Goal: Task Accomplishment & Management: Use online tool/utility

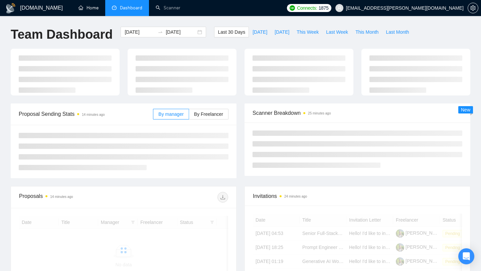
click at [92, 11] on link "Home" at bounding box center [89, 8] width 20 height 6
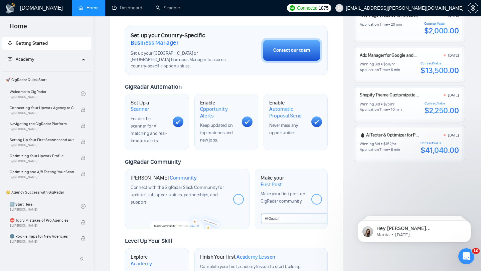
scroll to position [74, 0]
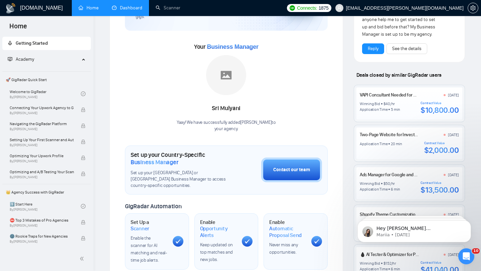
click at [133, 9] on link "Dashboard" at bounding box center [127, 8] width 30 height 6
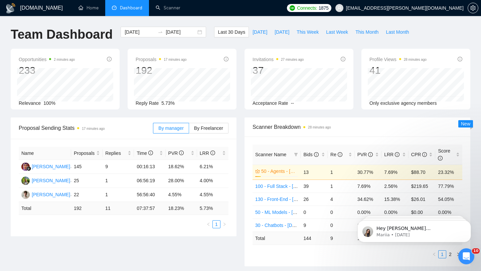
click at [122, 7] on span "Dashboard" at bounding box center [131, 8] width 22 height 6
click at [165, 11] on link "Scanner" at bounding box center [168, 8] width 25 height 6
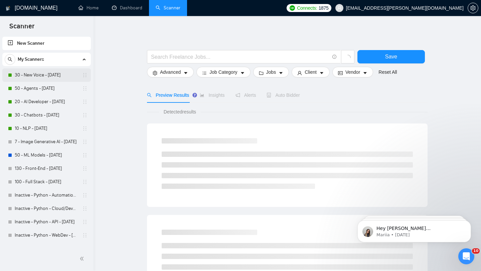
click at [32, 78] on link "30 - New Voice - [DATE]" at bounding box center [46, 75] width 63 height 13
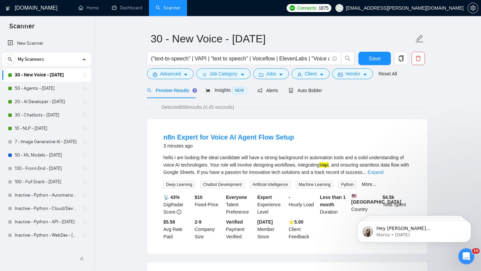
scroll to position [14, 0]
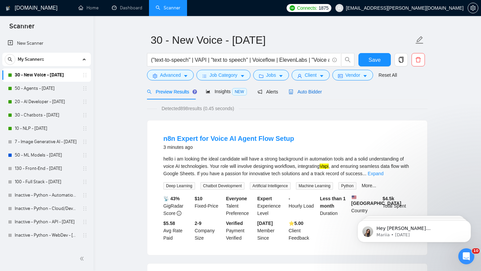
click at [309, 90] on span "Auto Bidder" at bounding box center [305, 91] width 33 height 5
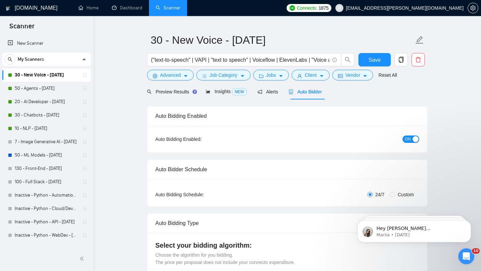
checkbox input "true"
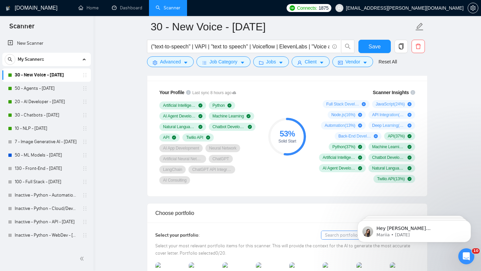
scroll to position [439, 0]
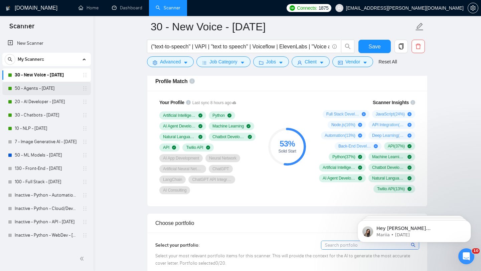
click at [49, 89] on link "50 - Agents - [DATE]" at bounding box center [46, 88] width 63 height 13
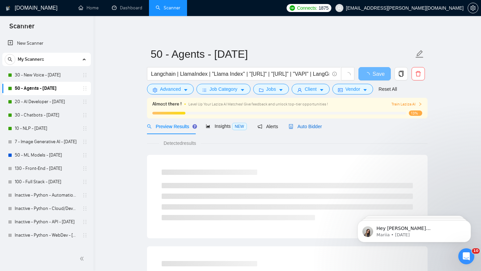
click at [304, 126] on span "Auto Bidder" at bounding box center [305, 126] width 33 height 5
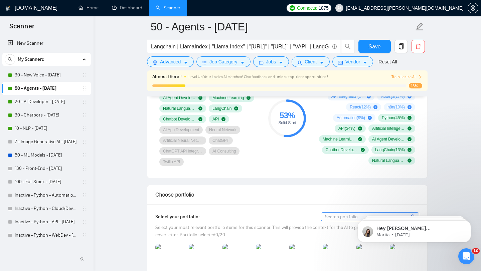
scroll to position [434, 0]
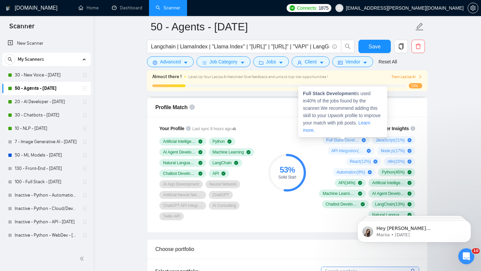
click at [348, 142] on span "Full Stack Development ( 40 %)" at bounding box center [342, 140] width 33 height 5
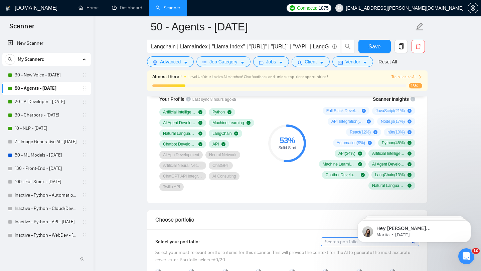
scroll to position [471, 0]
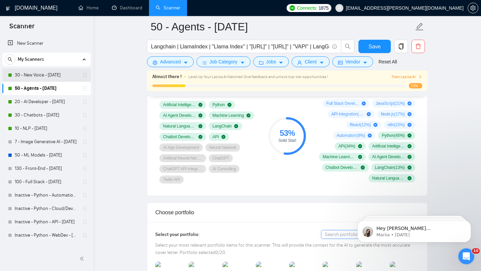
click at [46, 79] on link "30 - New Voice - [DATE]" at bounding box center [46, 75] width 63 height 13
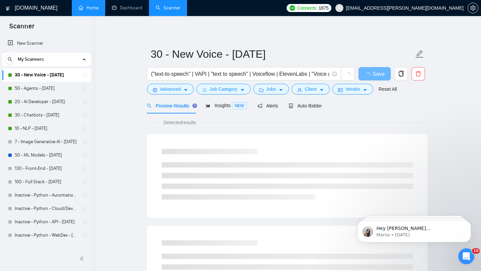
click at [89, 11] on link "Home" at bounding box center [89, 8] width 20 height 6
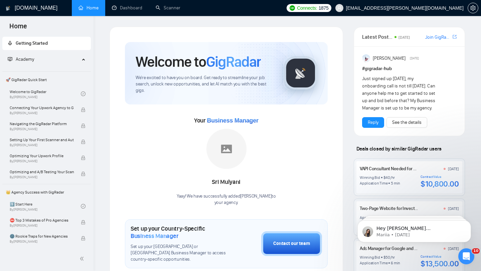
click at [468, 11] on div at bounding box center [473, 8] width 11 height 16
click at [471, 9] on icon "setting" at bounding box center [473, 7] width 5 height 5
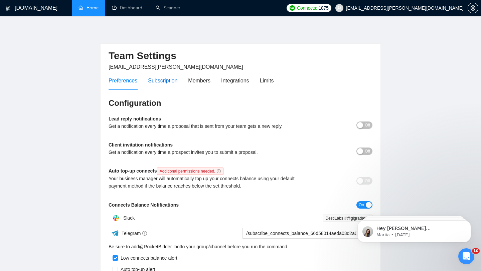
click at [160, 81] on div "Subscription" at bounding box center [162, 81] width 29 height 8
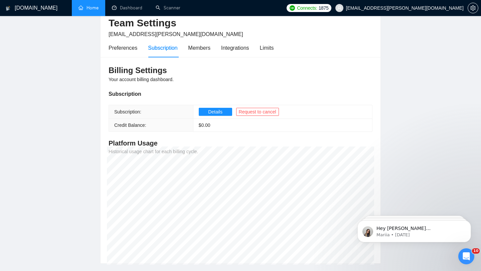
scroll to position [35, 0]
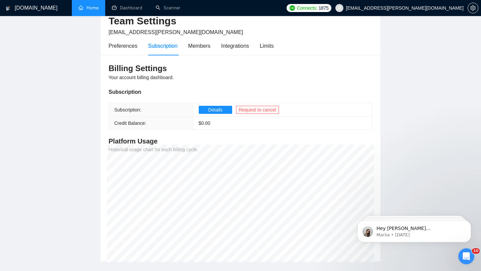
click at [84, 8] on link "Home" at bounding box center [89, 8] width 20 height 6
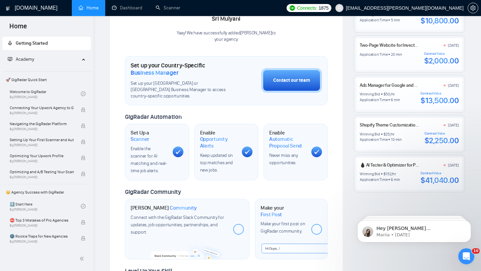
scroll to position [180, 0]
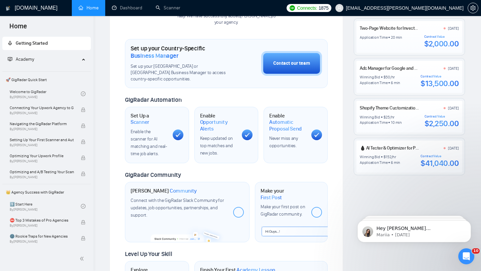
click at [79, 11] on link "Home" at bounding box center [89, 8] width 20 height 6
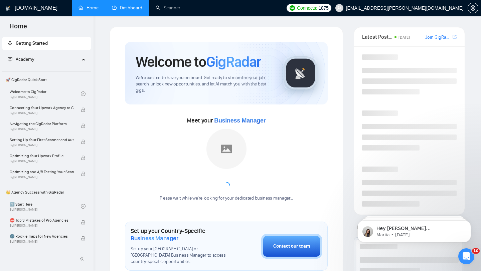
click at [131, 5] on link "Dashboard" at bounding box center [127, 8] width 30 height 6
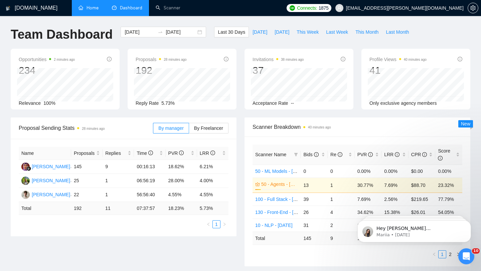
click at [93, 11] on link "Home" at bounding box center [89, 8] width 20 height 6
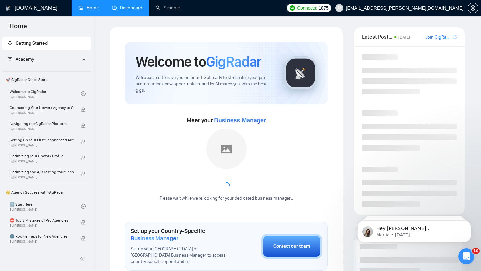
click at [130, 11] on link "Dashboard" at bounding box center [127, 8] width 30 height 6
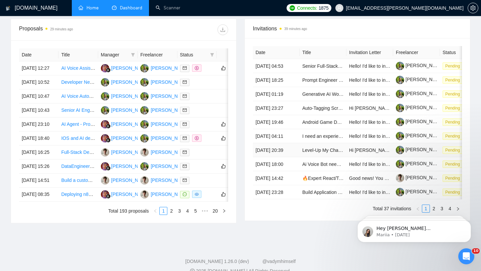
scroll to position [254, 0]
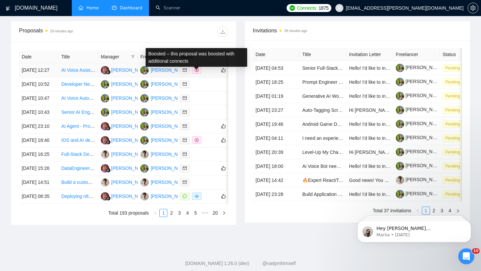
click at [195, 72] on icon "dollar" at bounding box center [197, 70] width 4 height 4
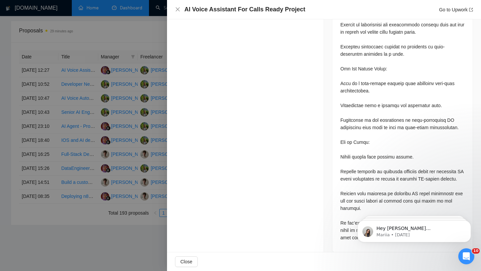
scroll to position [294, 0]
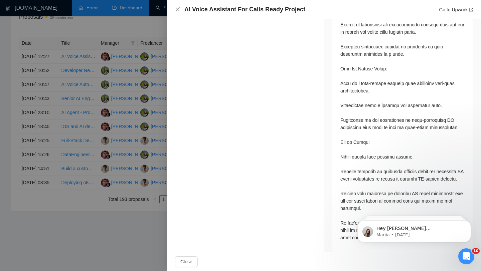
click html "Hey [PERSON_NAME][EMAIL_ADDRESS][PERSON_NAME][DOMAIN_NAME], Do you want to lear…"
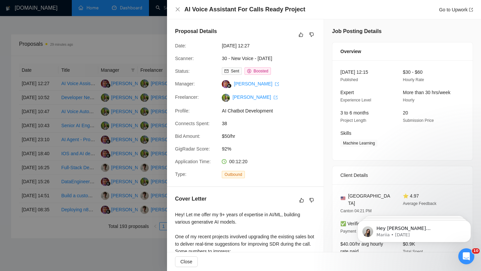
scroll to position [237, 0]
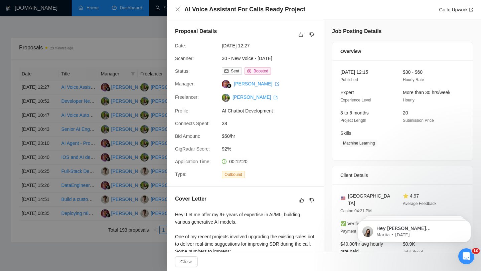
click at [140, 53] on div at bounding box center [240, 135] width 481 height 271
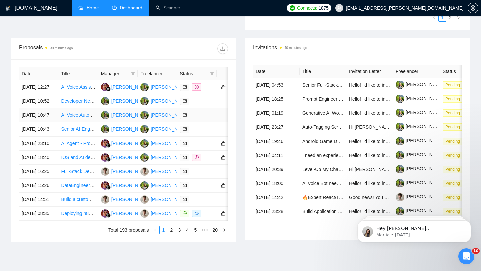
scroll to position [270, 0]
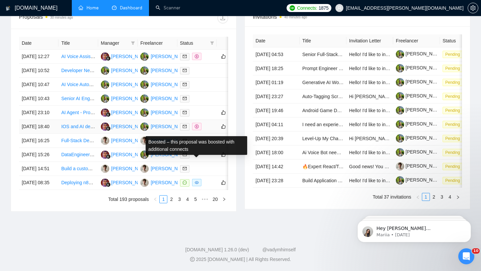
click at [198, 129] on icon "dollar" at bounding box center [197, 127] width 4 height 4
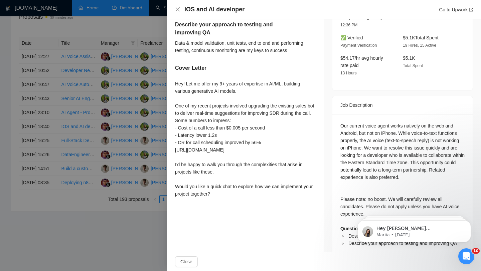
scroll to position [325, 0]
click at [426, 195] on div "Our current voice agent works natively on the web and Android, but not on iPhon…" at bounding box center [403, 184] width 124 height 125
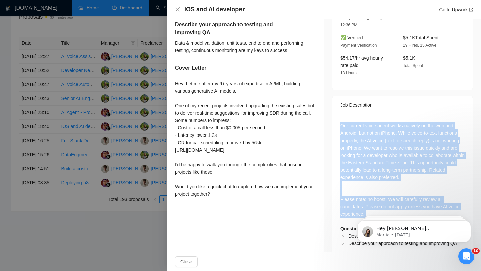
click at [426, 195] on div "Our current voice agent works natively on the web and Android, but not on iPhon…" at bounding box center [403, 184] width 124 height 125
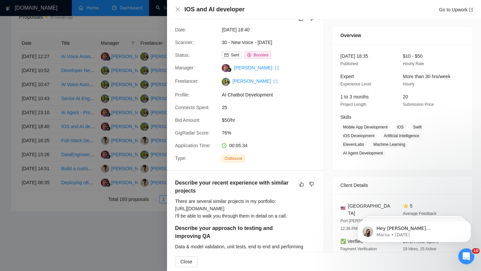
scroll to position [0, 0]
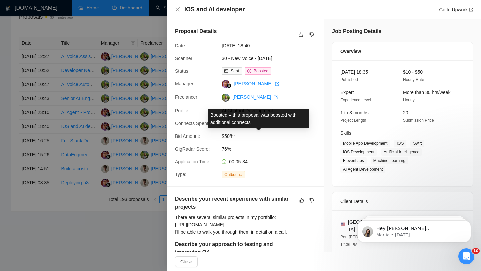
click at [266, 70] on span "Boosted" at bounding box center [261, 71] width 15 height 5
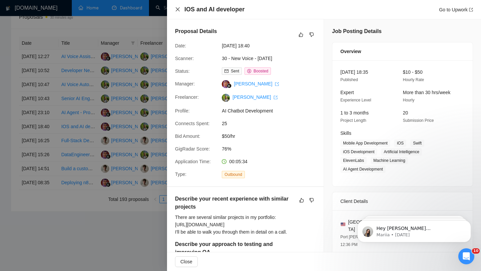
click at [178, 8] on icon "close" at bounding box center [177, 9] width 5 height 5
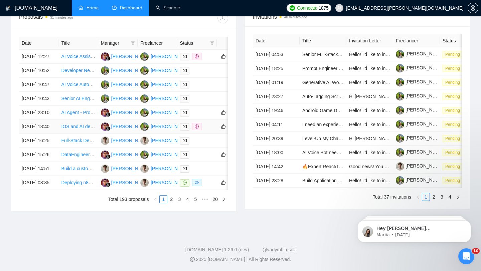
click at [75, 124] on link "IOS and AI developer" at bounding box center [83, 126] width 44 height 5
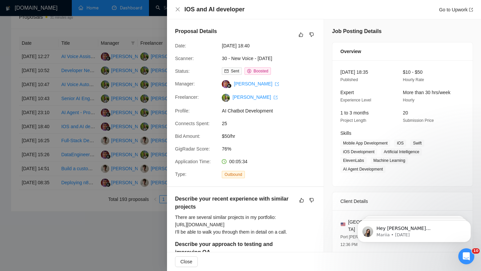
click at [174, 10] on div "IOS and AI developer Go to Upwork" at bounding box center [324, 9] width 314 height 19
click at [181, 10] on div "IOS and AI developer Go to Upwork" at bounding box center [324, 9] width 298 height 8
click at [179, 10] on icon "close" at bounding box center [177, 9] width 5 height 5
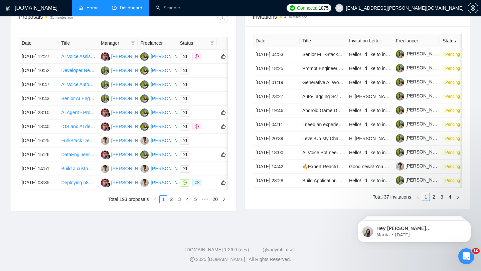
click at [90, 10] on link "Home" at bounding box center [89, 8] width 20 height 6
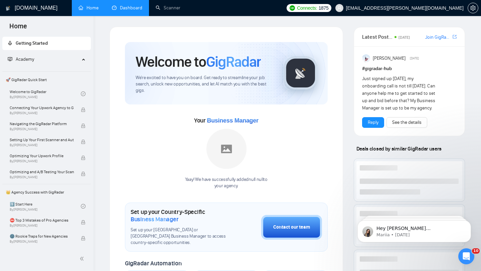
click at [131, 11] on link "Dashboard" at bounding box center [127, 8] width 30 height 6
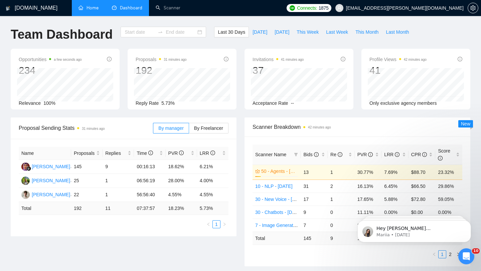
type input "[DATE]"
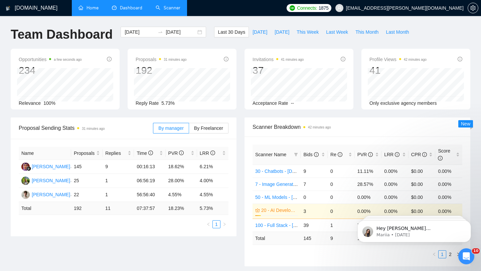
click at [166, 7] on link "Scanner" at bounding box center [168, 8] width 25 height 6
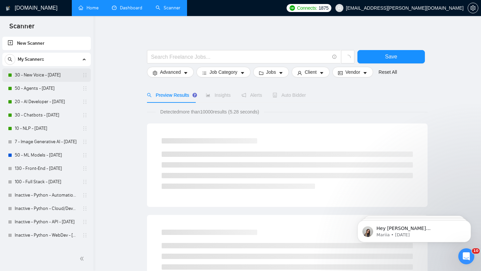
click at [53, 71] on link "30 - New Voice - [DATE]" at bounding box center [46, 75] width 63 height 13
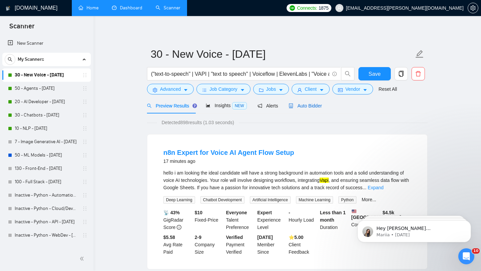
click at [307, 106] on span "Auto Bidder" at bounding box center [305, 105] width 33 height 5
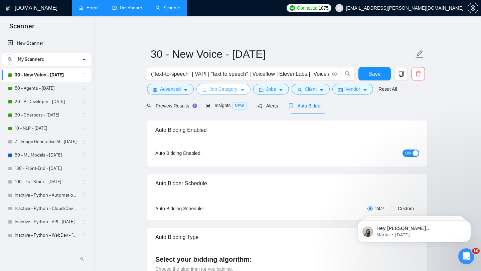
click at [218, 89] on span "Job Category" at bounding box center [224, 89] width 28 height 7
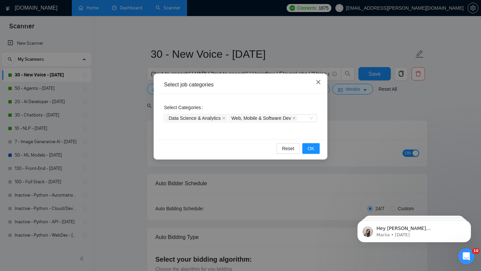
click at [318, 85] on span "Close" at bounding box center [318, 83] width 18 height 18
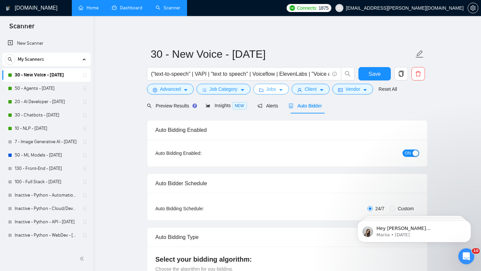
click at [268, 91] on span "Jobs" at bounding box center [271, 89] width 10 height 7
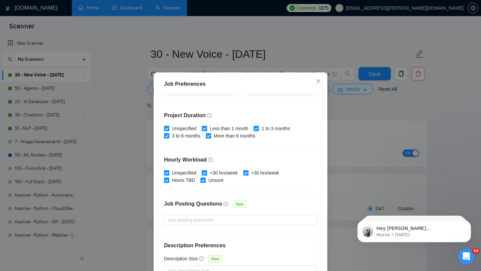
scroll to position [42, 0]
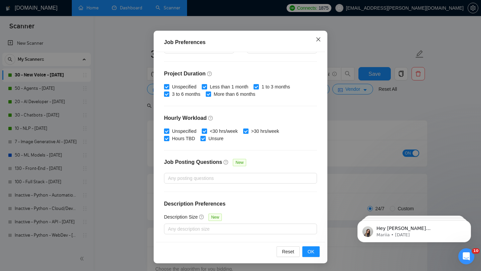
click at [318, 45] on span "Close" at bounding box center [318, 40] width 18 height 18
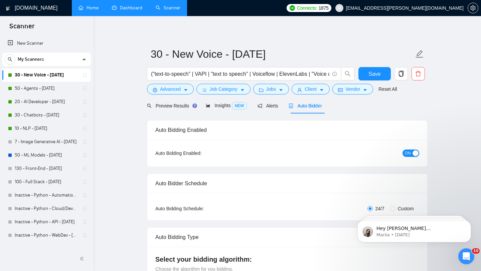
scroll to position [9, 0]
click at [227, 103] on div "Insights NEW" at bounding box center [226, 106] width 41 height 8
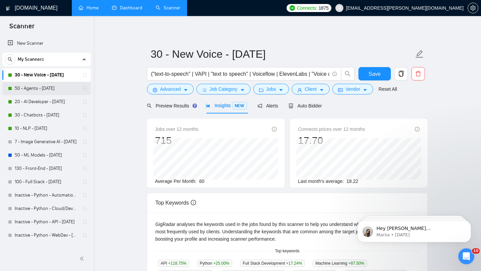
click at [52, 85] on link "50 - Agents - [DATE]" at bounding box center [46, 88] width 63 height 13
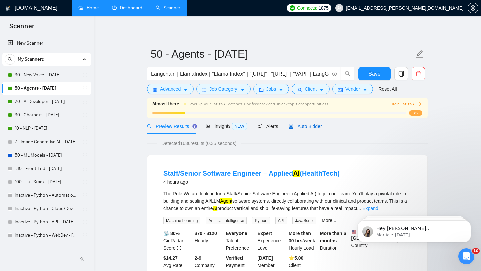
click at [314, 128] on span "Auto Bidder" at bounding box center [305, 126] width 33 height 5
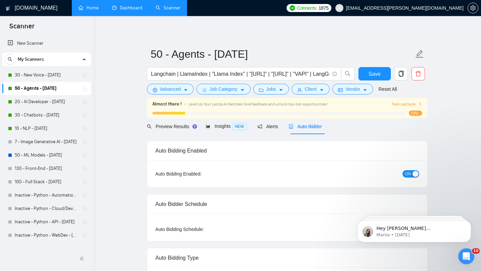
checkbox input "true"
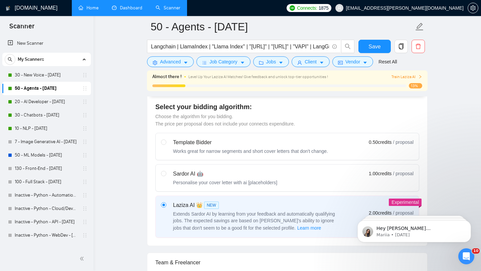
scroll to position [285, 0]
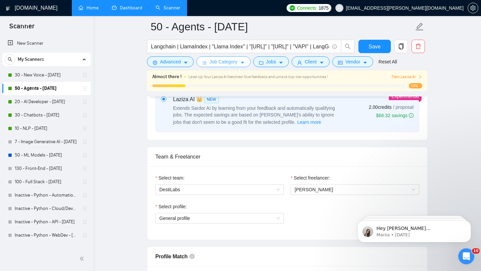
click at [230, 59] on span "Job Category" at bounding box center [224, 61] width 28 height 7
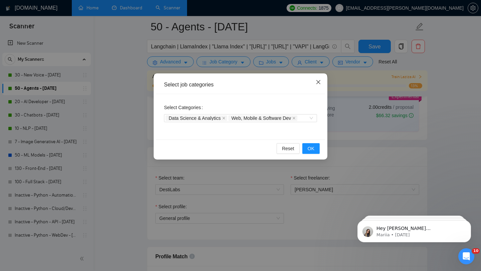
click at [316, 80] on icon "close" at bounding box center [318, 82] width 5 height 5
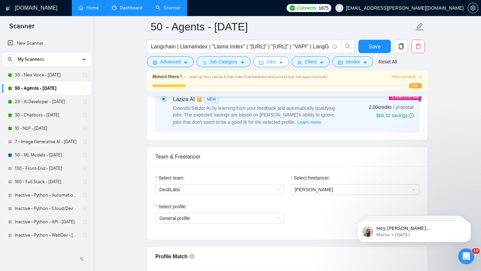
click at [266, 62] on button "Jobs" at bounding box center [271, 61] width 36 height 11
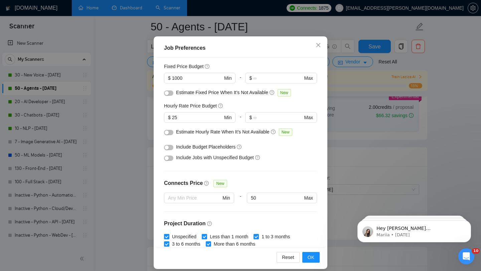
scroll to position [0, 0]
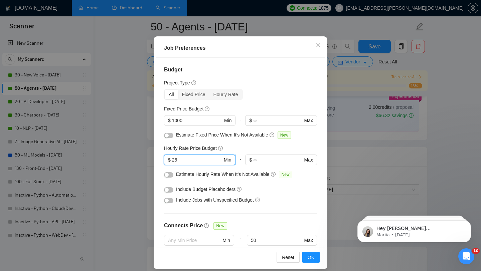
click at [206, 159] on input "25" at bounding box center [197, 159] width 50 height 7
type input "0"
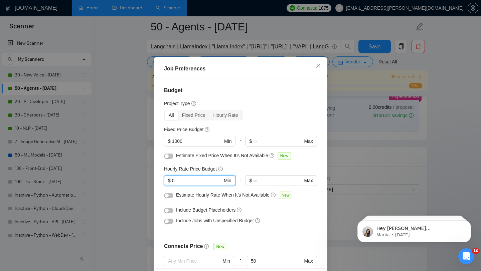
click at [204, 180] on input "0" at bounding box center [197, 180] width 50 height 7
type input "25"
click at [245, 166] on div "Hourly Rate Price Budget" at bounding box center [240, 168] width 153 height 7
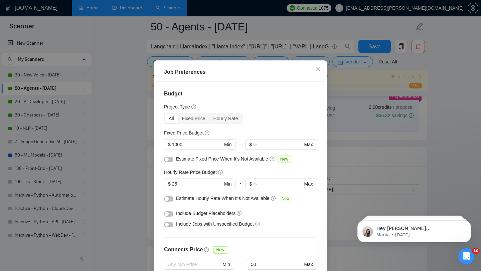
scroll to position [42, 0]
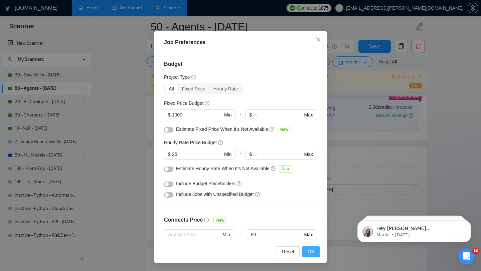
click at [310, 253] on span "OK" at bounding box center [311, 251] width 7 height 7
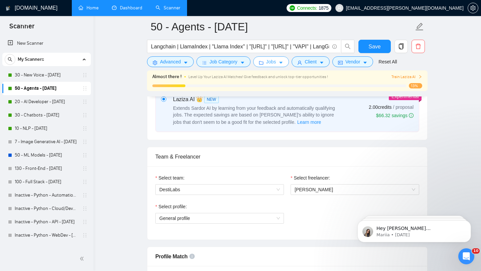
click at [266, 63] on button "Jobs" at bounding box center [271, 61] width 36 height 11
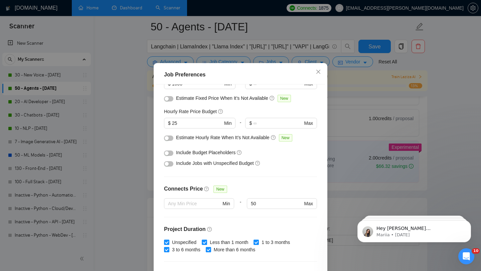
scroll to position [187, 0]
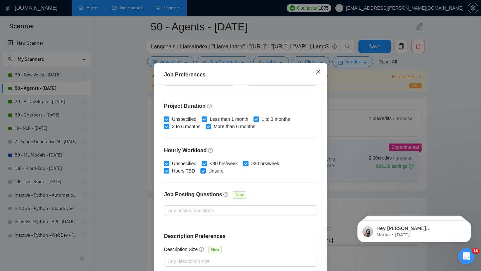
click at [315, 81] on span "Close" at bounding box center [318, 72] width 18 height 18
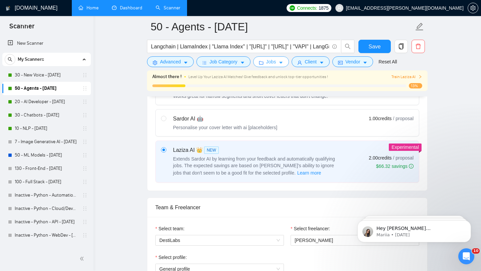
click at [270, 64] on span "Jobs" at bounding box center [271, 61] width 10 height 7
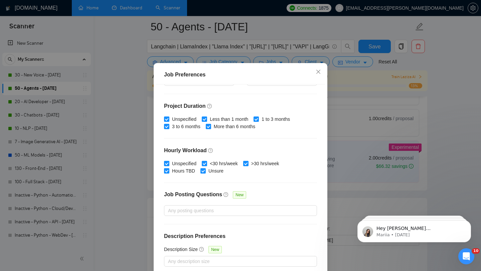
scroll to position [0, 0]
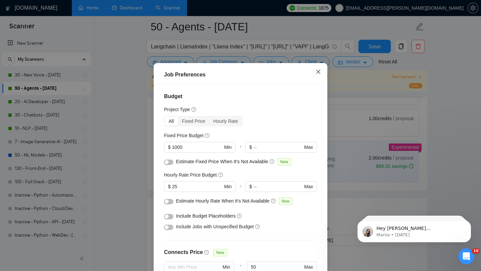
click at [318, 75] on icon "close" at bounding box center [318, 71] width 5 height 5
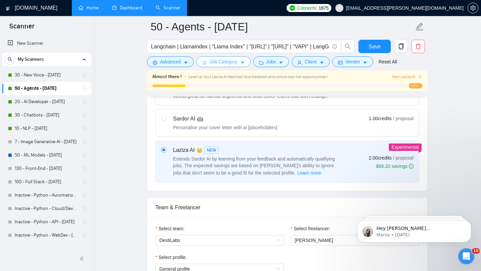
click at [233, 65] on button "Job Category" at bounding box center [223, 61] width 54 height 11
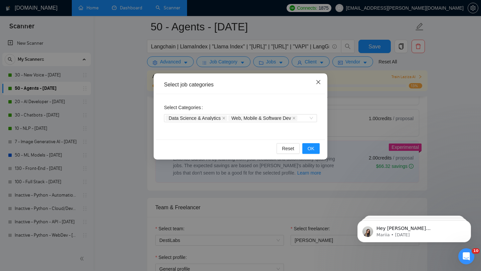
click at [319, 86] on span "Close" at bounding box center [318, 83] width 18 height 18
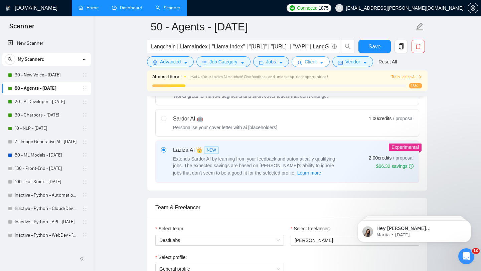
click at [310, 60] on span "Client" at bounding box center [311, 61] width 12 height 7
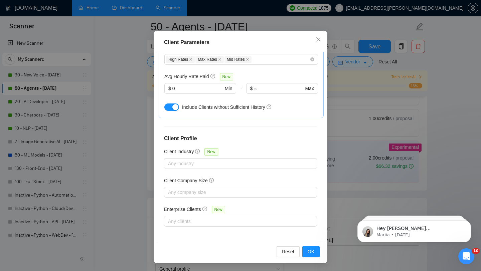
scroll to position [260, 0]
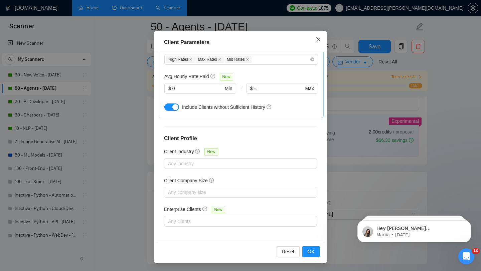
click at [318, 40] on icon "close" at bounding box center [318, 39] width 4 height 4
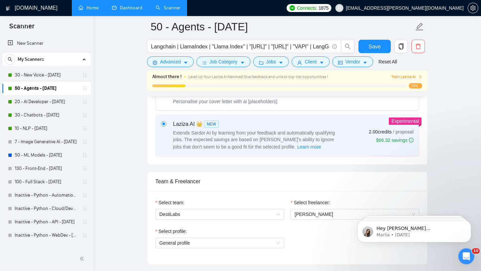
scroll to position [9, 0]
click at [268, 61] on span "Jobs" at bounding box center [271, 61] width 10 height 7
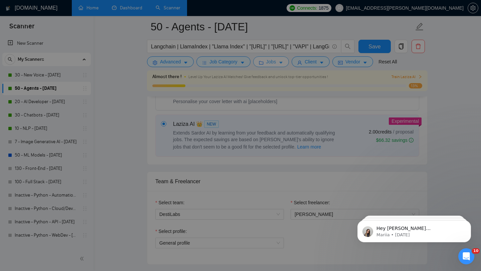
click at [268, 61] on div "Job Preferences Budget Project Type All Fixed Price Hourly Rate Fixed Price Bud…" at bounding box center [240, 135] width 481 height 271
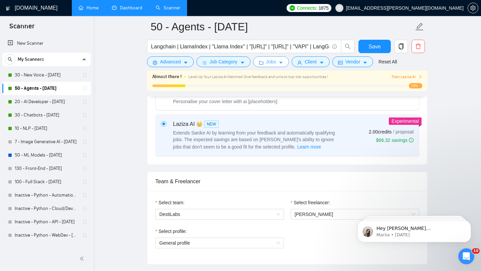
click at [268, 61] on span "Jobs" at bounding box center [271, 61] width 10 height 7
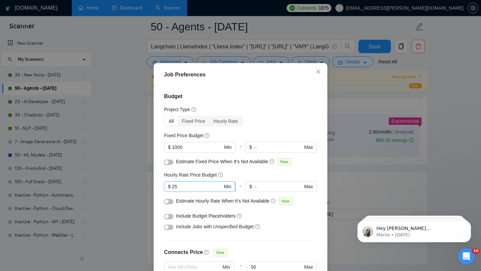
click at [199, 190] on input "25" at bounding box center [197, 186] width 50 height 7
type input "35"
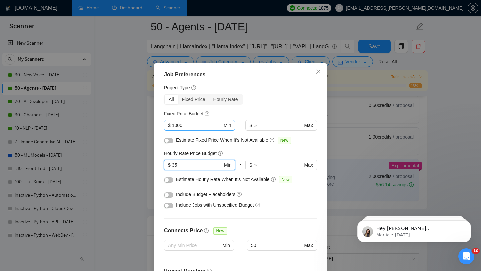
scroll to position [22, 0]
click at [204, 168] on input "35" at bounding box center [197, 164] width 50 height 7
type input "35"
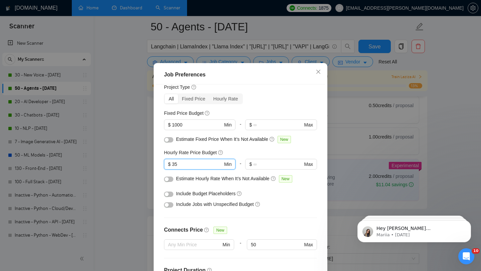
type input "35"
click at [286, 210] on div "Include Jobs with Unspecified Budget" at bounding box center [240, 204] width 153 height 11
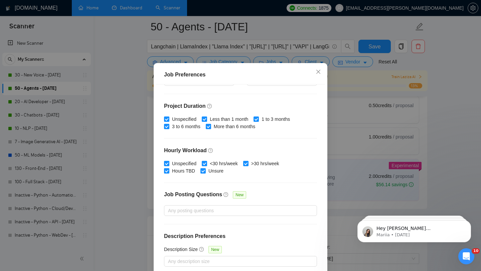
scroll to position [42, 0]
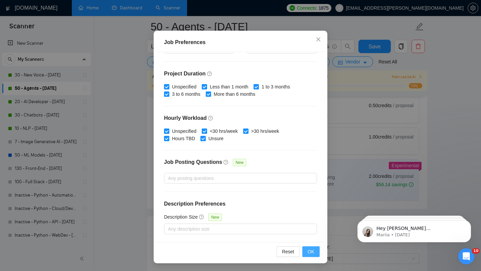
click at [311, 256] on button "OK" at bounding box center [310, 252] width 17 height 11
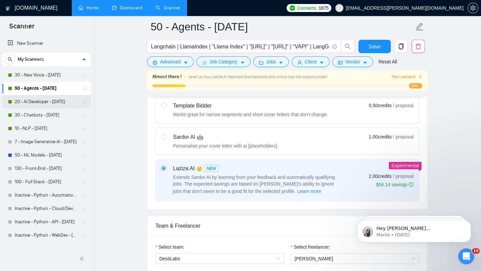
click at [53, 99] on link "20 - AI Developer - [DATE]" at bounding box center [46, 101] width 63 height 13
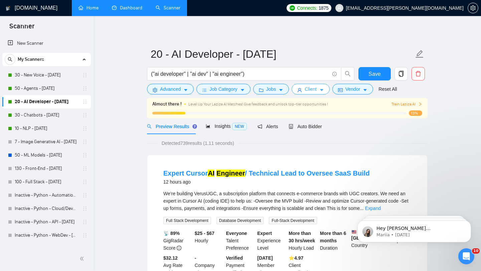
click at [309, 92] on span "Client" at bounding box center [311, 89] width 12 height 7
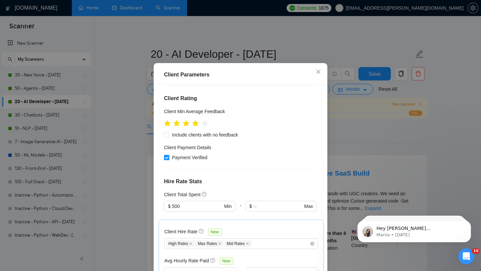
scroll to position [10, 0]
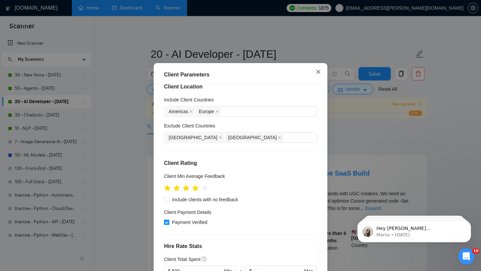
click at [318, 75] on icon "close" at bounding box center [318, 71] width 5 height 5
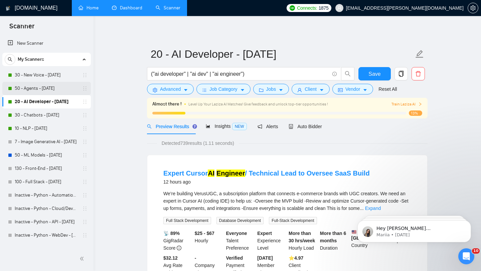
click at [50, 91] on link "50 - Agents - [DATE]" at bounding box center [46, 88] width 63 height 13
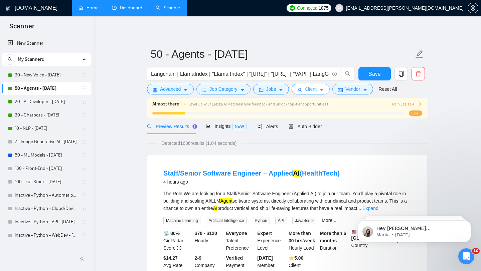
click at [313, 91] on span "Client" at bounding box center [311, 89] width 12 height 7
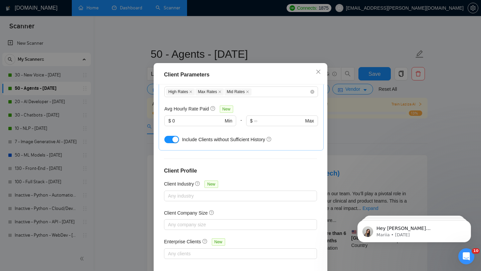
scroll to position [42, 0]
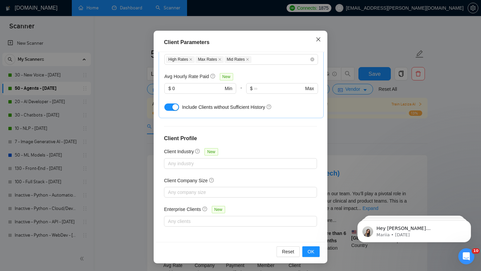
click at [315, 36] on span "Close" at bounding box center [318, 40] width 18 height 18
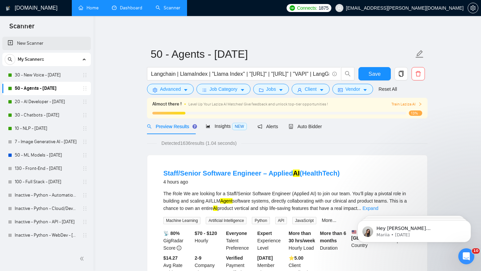
click at [52, 48] on link "New Scanner" at bounding box center [47, 43] width 78 height 13
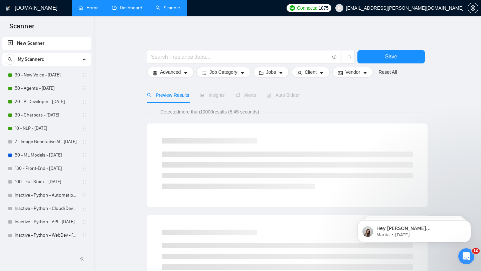
click at [93, 8] on link "Home" at bounding box center [89, 8] width 20 height 6
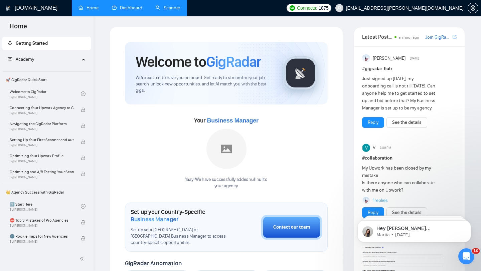
click at [125, 6] on link "Dashboard" at bounding box center [127, 8] width 30 height 6
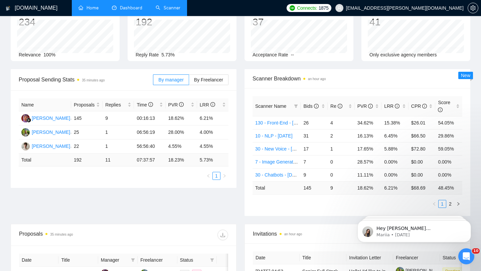
scroll to position [49, 0]
